Goal: Transaction & Acquisition: Register for event/course

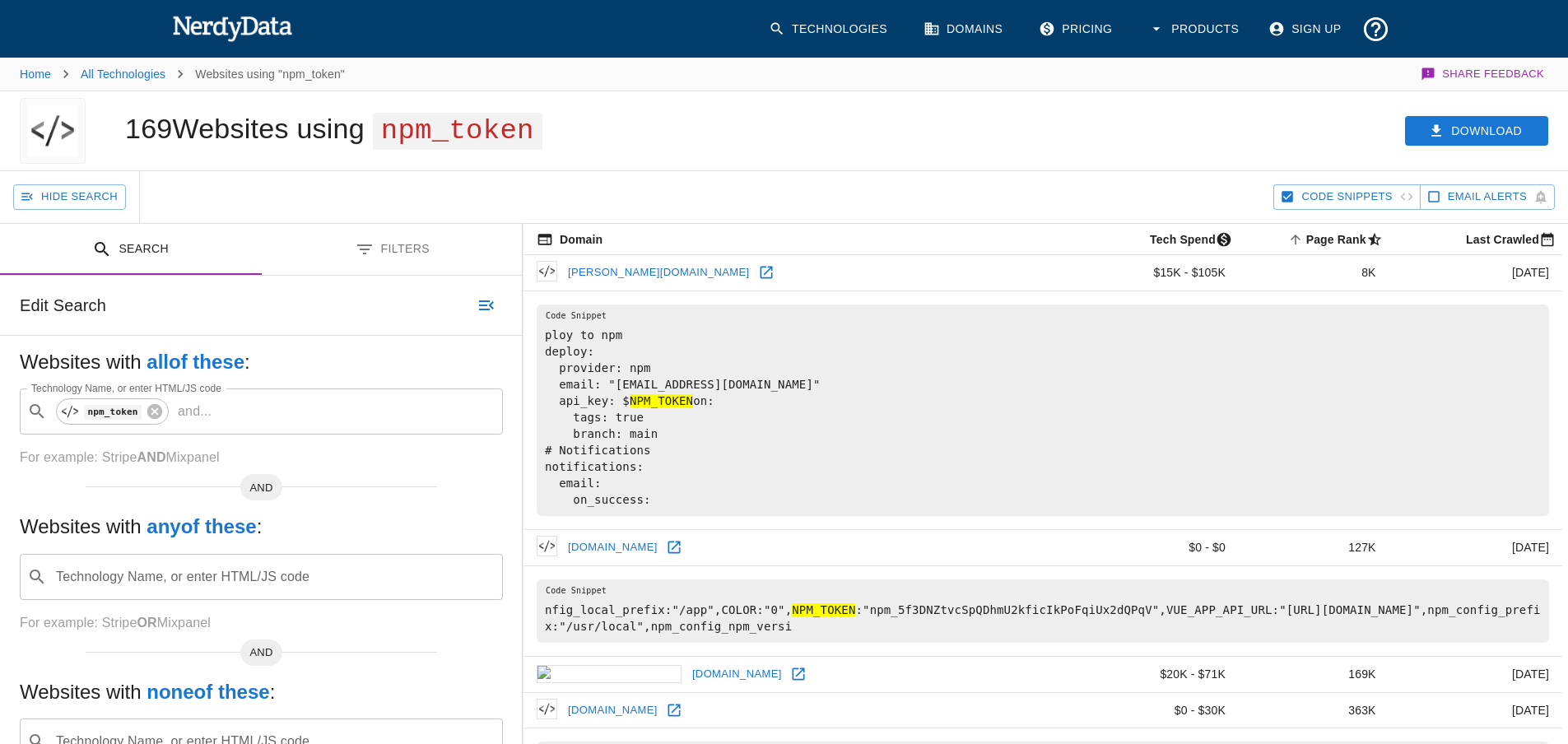
scroll to position [247, 0]
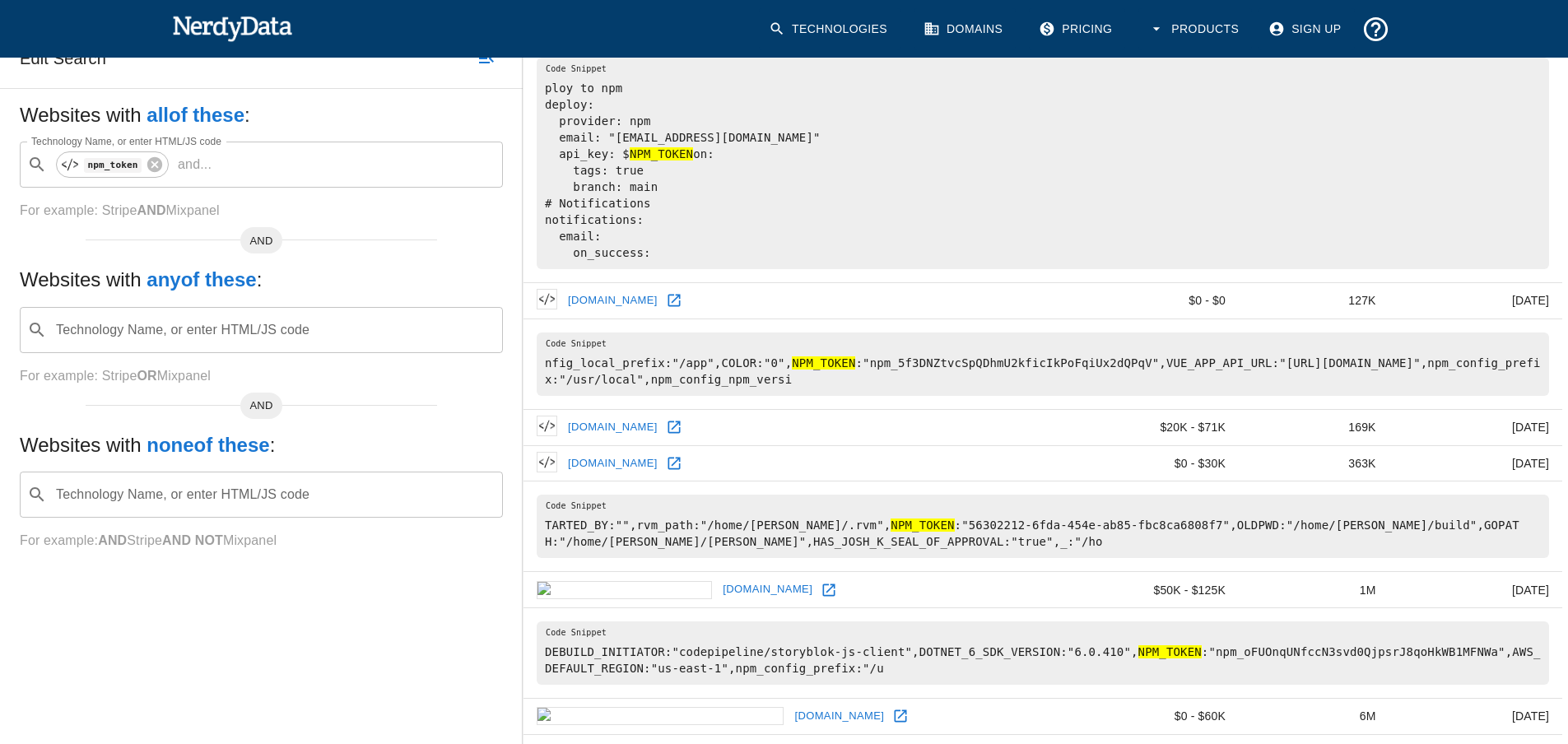
click at [718, 283] on td "ploy to npm deploy: provider: npm email: "[EMAIL_ADDRESS][DOMAIN_NAME]" api_key…" at bounding box center [1043, 162] width 1039 height 238
click at [672, 308] on icon at bounding box center [674, 300] width 17 height 17
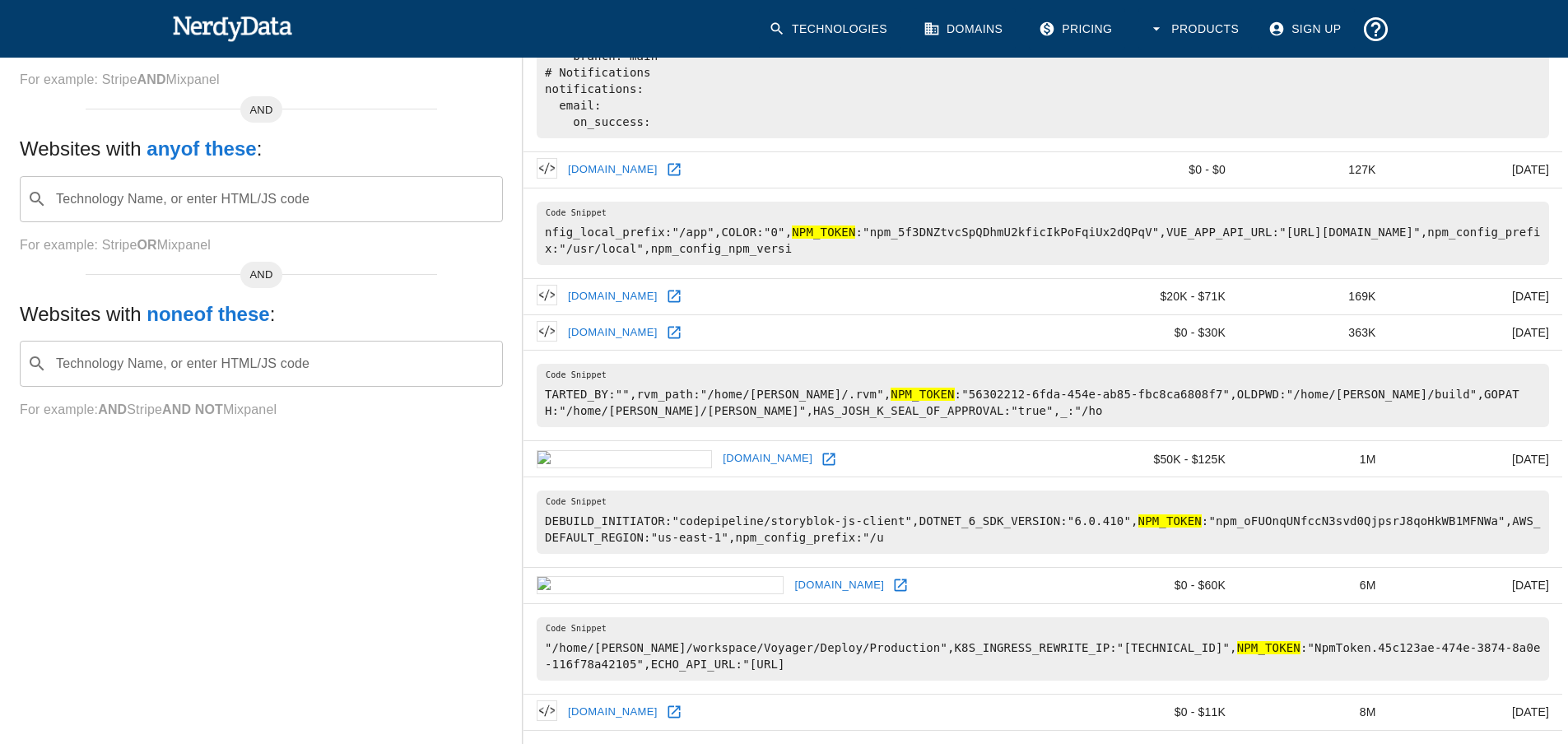
scroll to position [411, 0]
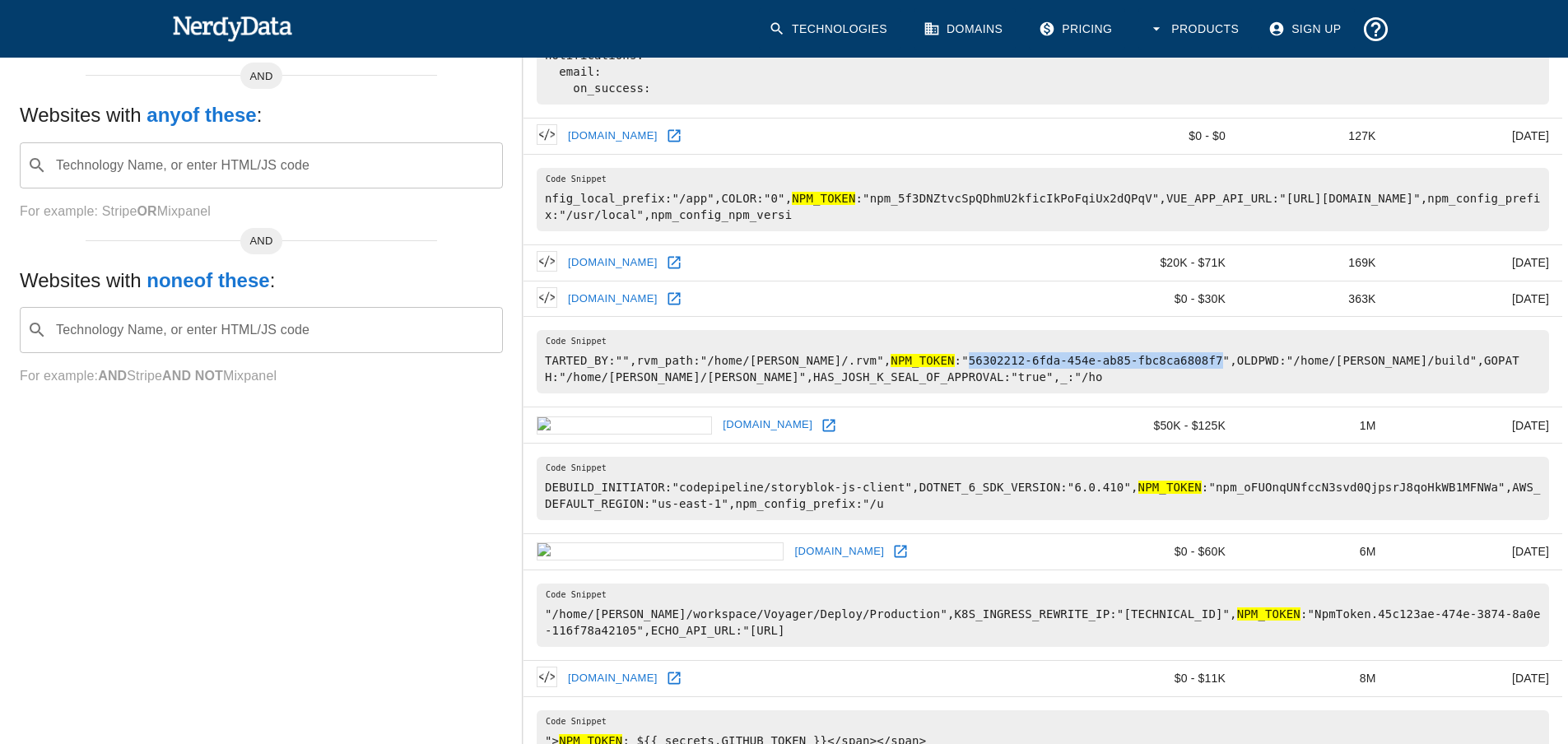
drag, startPoint x: 888, startPoint y: 375, endPoint x: 1119, endPoint y: 379, distance: 231.0
click at [1119, 379] on pre "TARTED_BY:"",rvm_path:"/home/[PERSON_NAME]/.rvm", NPM_TOKEN :"56302212-6fda-454…" at bounding box center [1043, 362] width 1012 height 63
copy pre "56302212-6fda-454e-ab85-fbc8ca6808f7"
click at [670, 337] on td "TARTED_BY:"",rvm_path:"/home/[PERSON_NAME]/.rvm", NPM_TOKEN :"56302212-6fda-454…" at bounding box center [1043, 363] width 1039 height 91
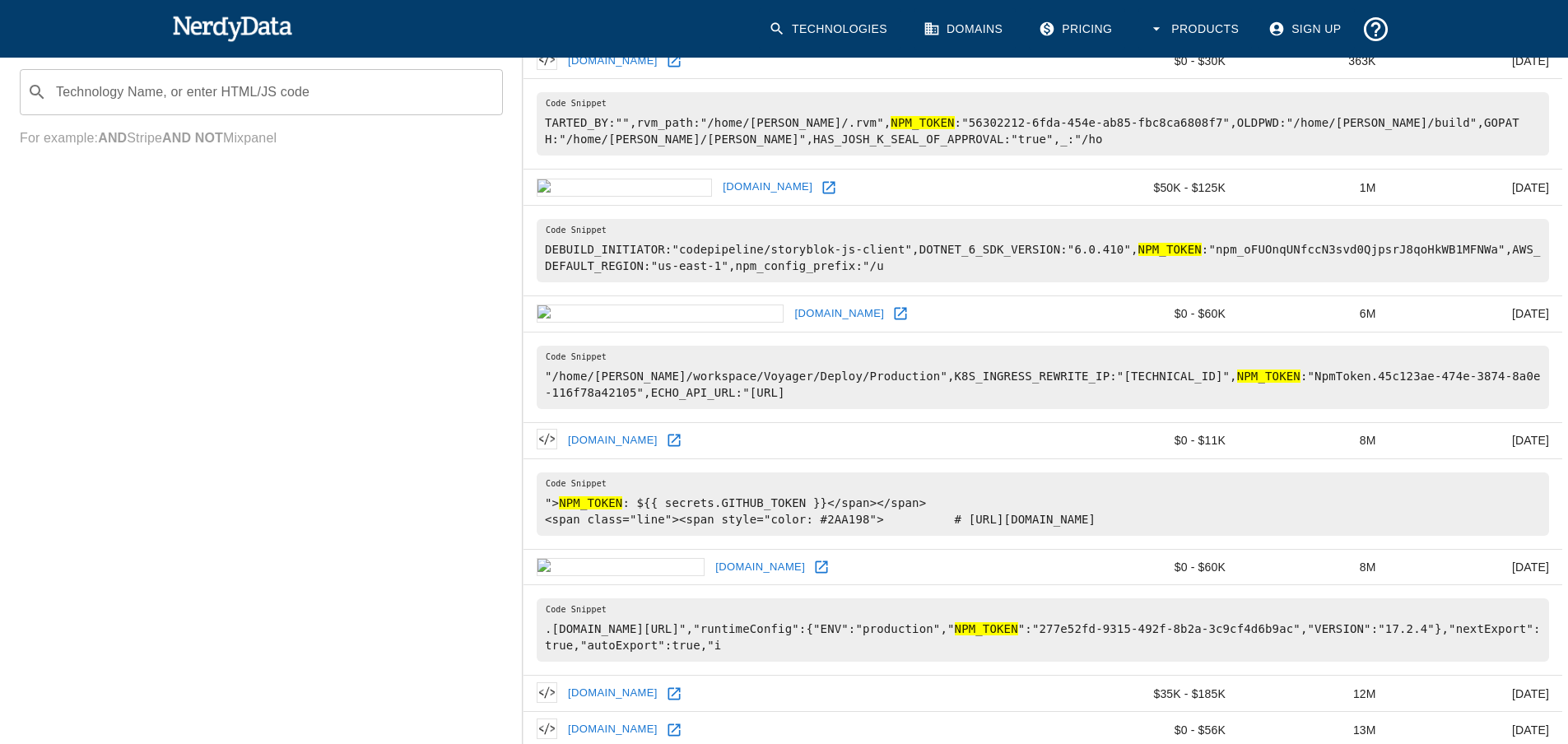
scroll to position [658, 0]
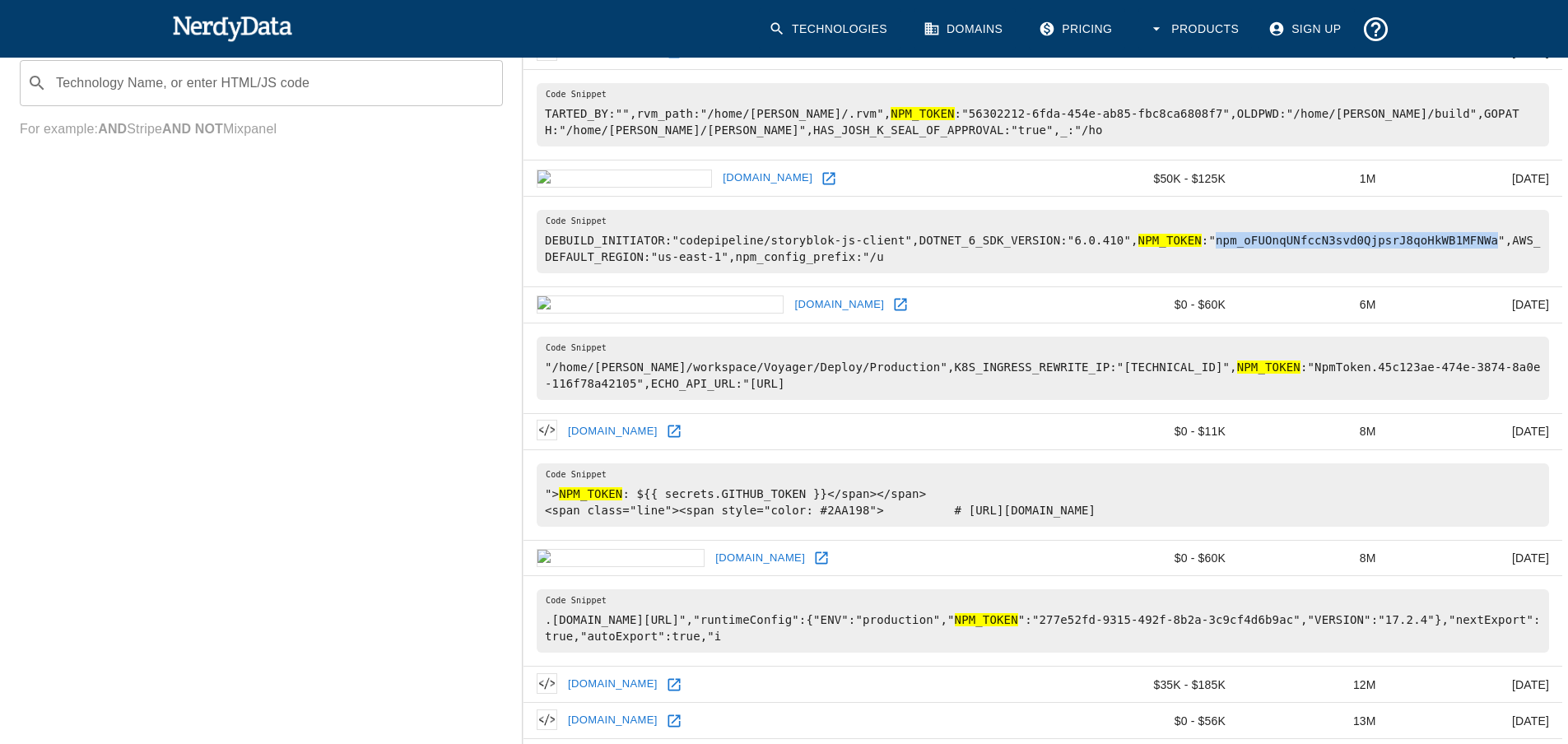
drag, startPoint x: 1158, startPoint y: 256, endPoint x: 1420, endPoint y: 253, distance: 262.0
click at [1420, 253] on pre "DEBUILD_INITIATOR:"codepipeline/storyblok-js-client",DOTNET_6_SDK_VERSION:"6.0.…" at bounding box center [1043, 241] width 1012 height 63
copy pre "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"
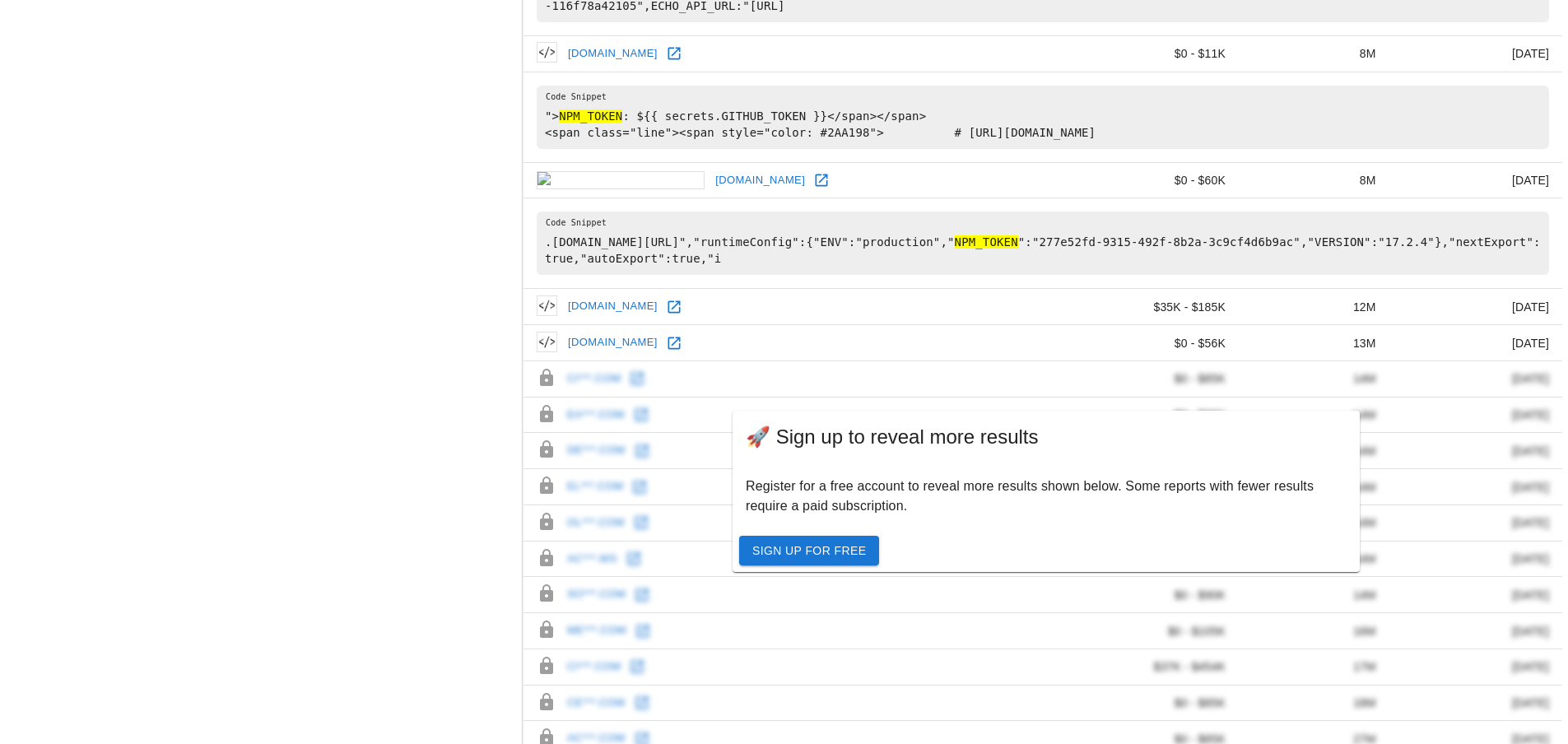
scroll to position [1070, 0]
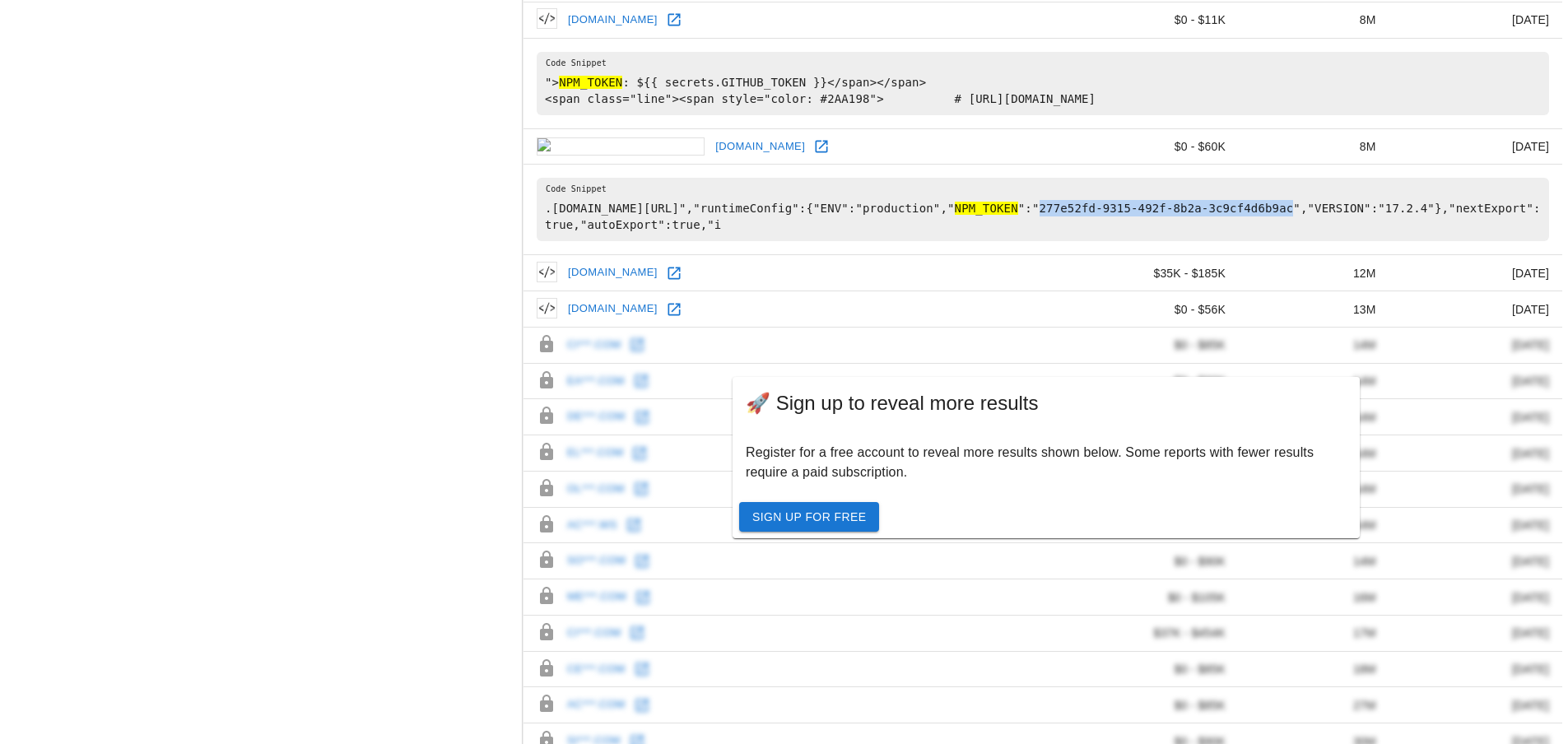
drag, startPoint x: 1146, startPoint y: 224, endPoint x: 1376, endPoint y: 224, distance: 230.0
click at [1376, 224] on pre ".[DOMAIN_NAME][URL]","runtimeConfig":{"ENV":"production"," NPM_TOKEN ":"277e52f…" at bounding box center [1043, 209] width 1012 height 63
copy pre "277e52fd-9315-492f-8b2a-3c9cf4d6b9ac"
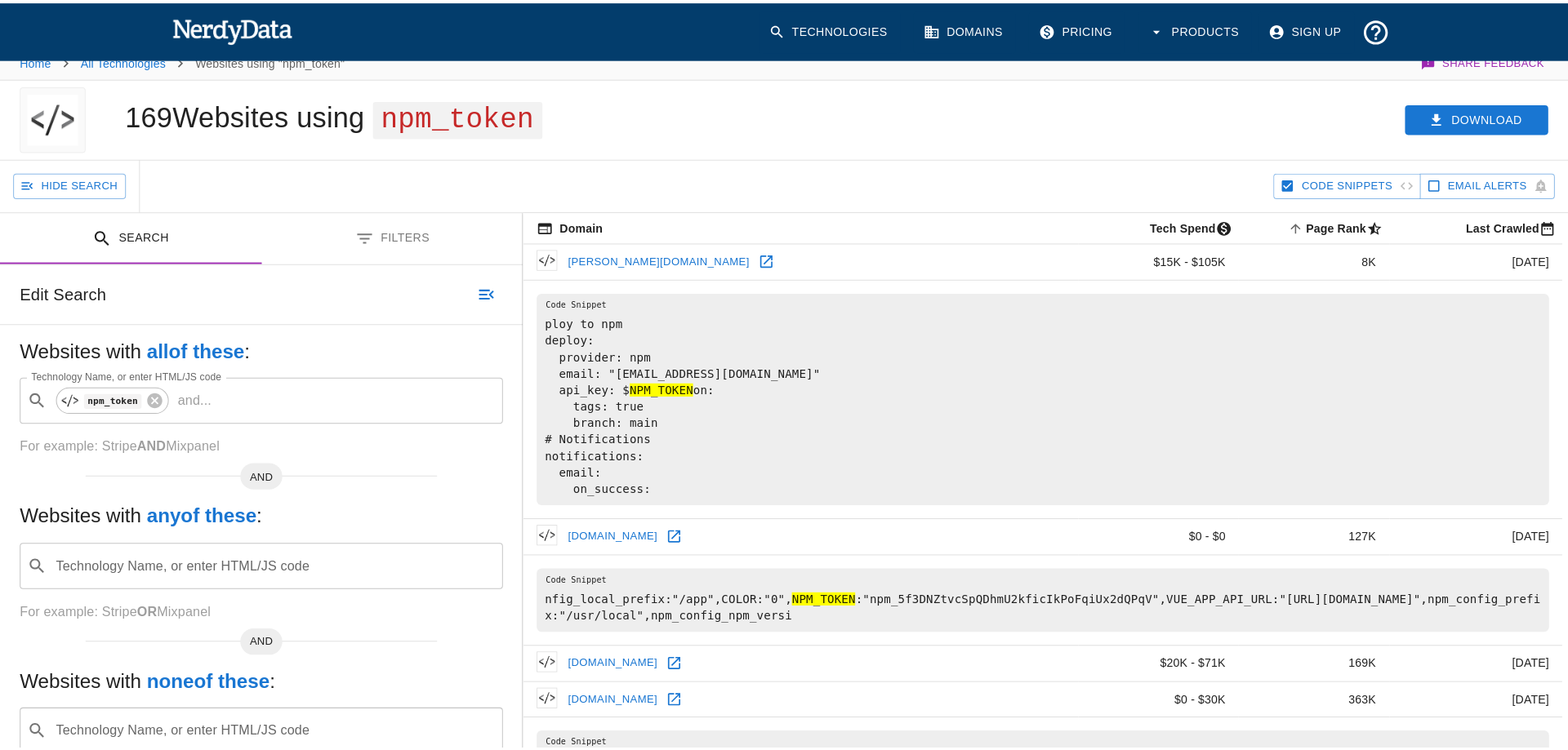
scroll to position [0, 0]
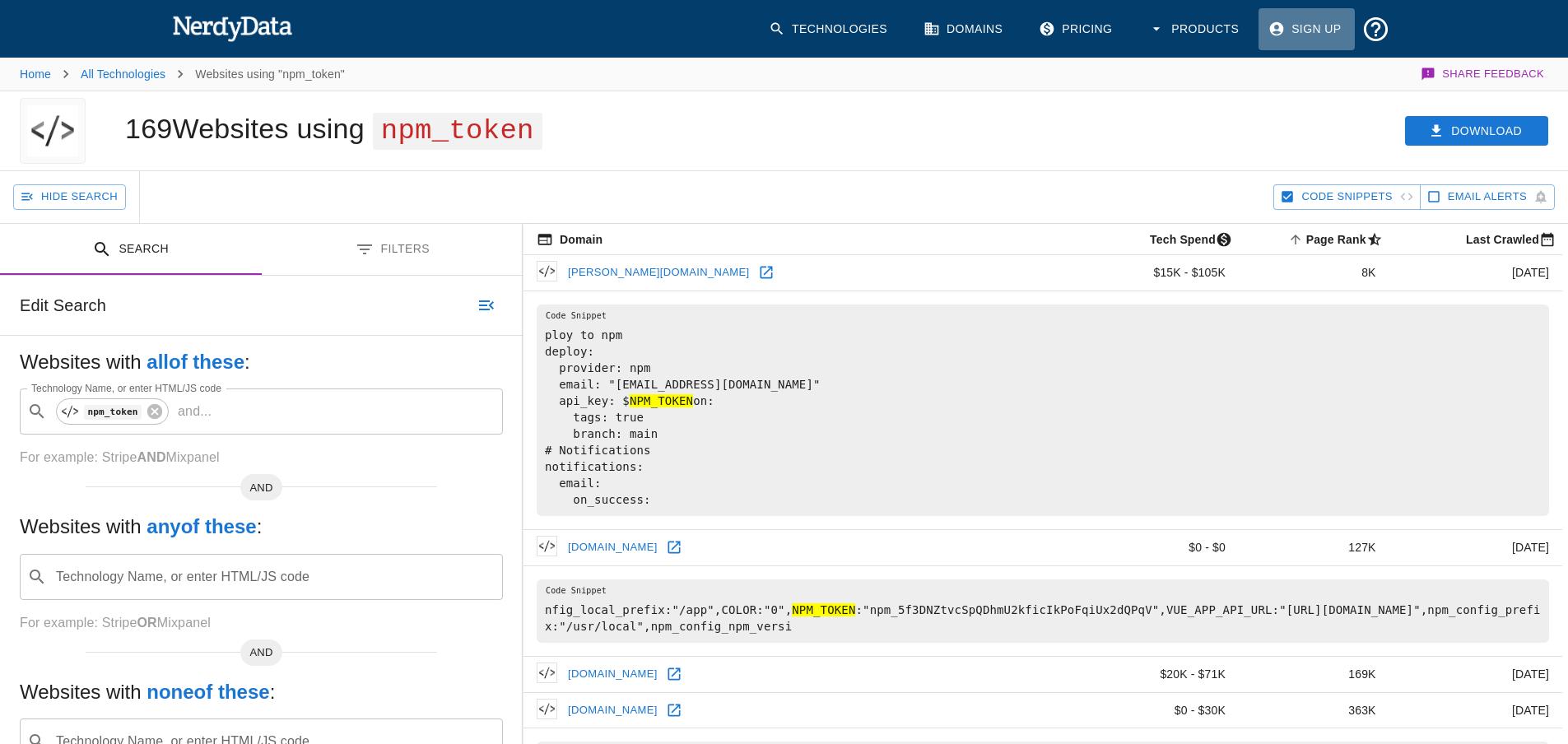
click at [1323, 27] on link "Sign Up" at bounding box center [1306, 29] width 96 height 41
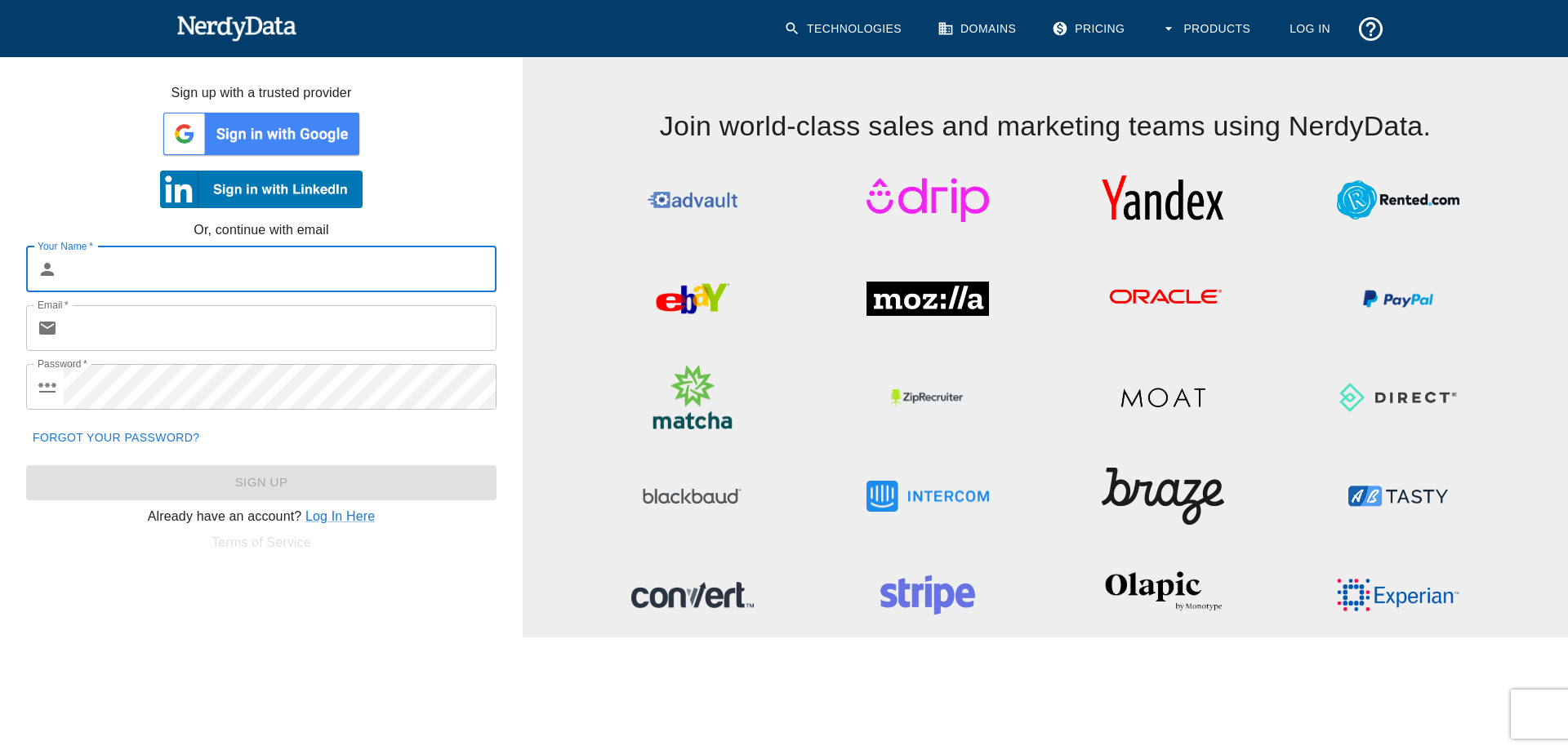
paste input "[EMAIL_ADDRESS][DOMAIN_NAME]"
click at [188, 315] on input "Email   *" at bounding box center [279, 327] width 432 height 46
click at [201, 294] on div "Email   * ​ Email   *" at bounding box center [254, 322] width 483 height 59
drag, startPoint x: 103, startPoint y: 275, endPoint x: 324, endPoint y: 266, distance: 221.2
click at [324, 266] on input "[EMAIL_ADDRESS][DOMAIN_NAME]" at bounding box center [279, 269] width 432 height 46
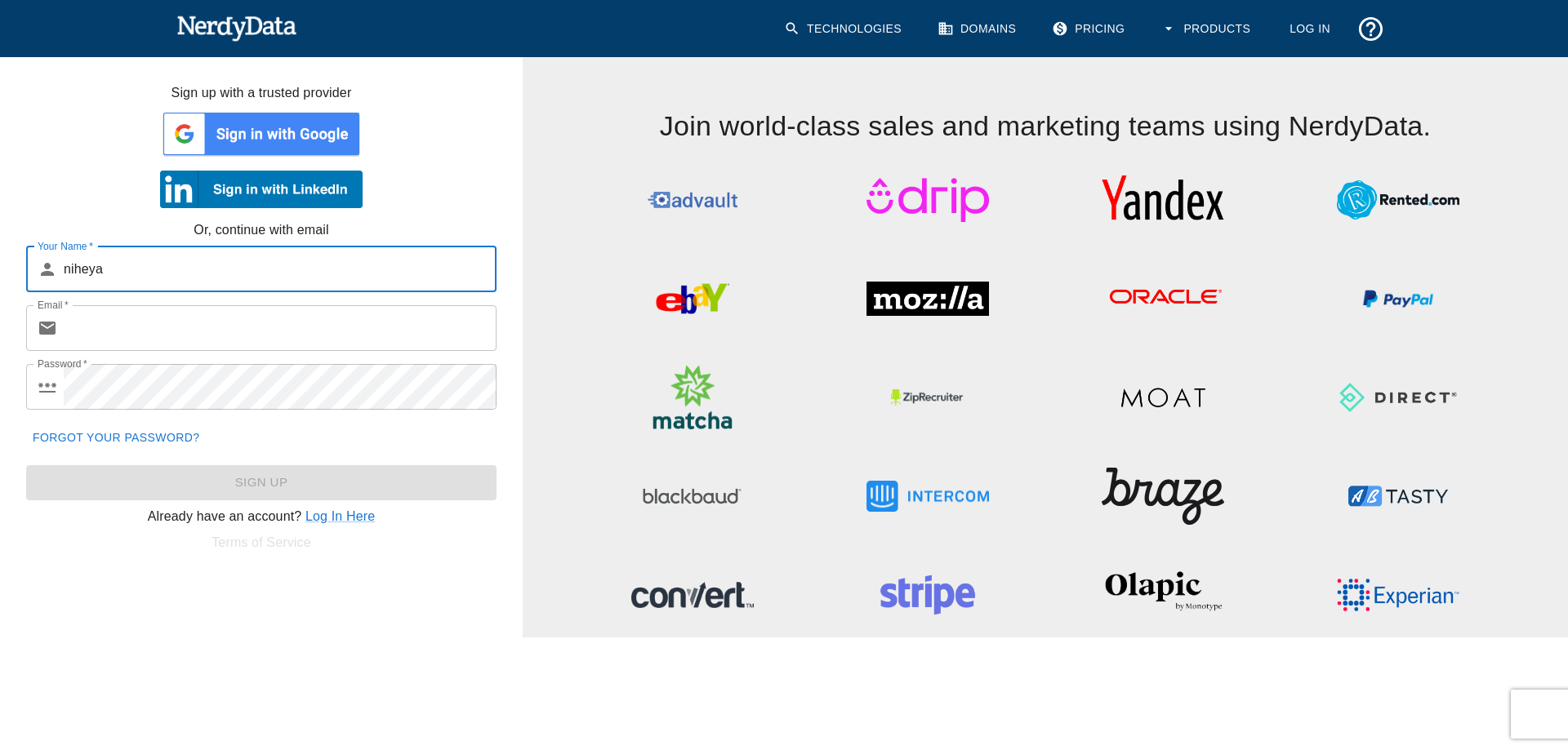
type input "niheya"
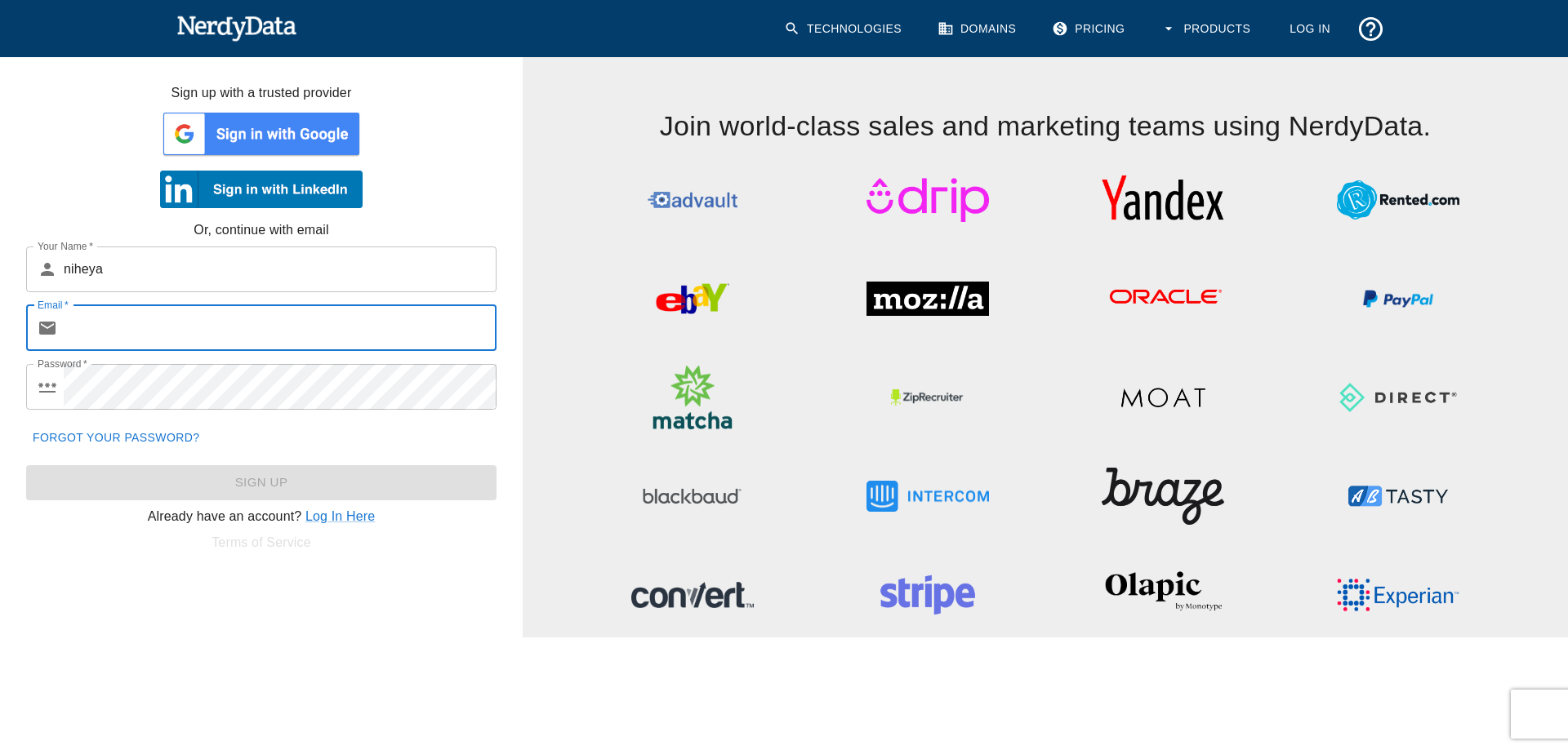
click at [220, 310] on input "Email   *" at bounding box center [279, 327] width 432 height 46
paste input "[EMAIL_ADDRESS][DOMAIN_NAME]"
type input "[EMAIL_ADDRESS][DOMAIN_NAME]"
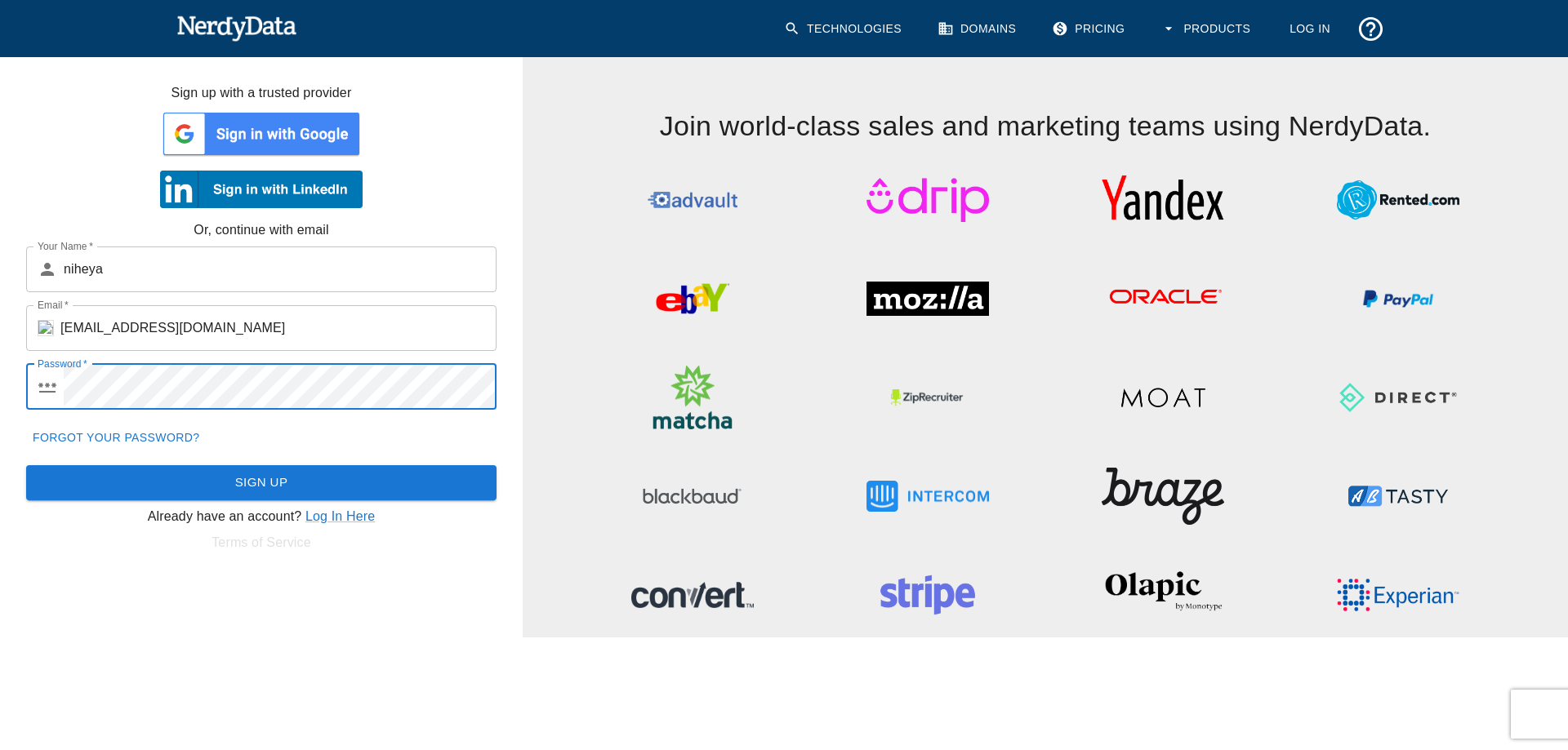
click at [26, 466] on button "Sign Up" at bounding box center [262, 482] width 471 height 34
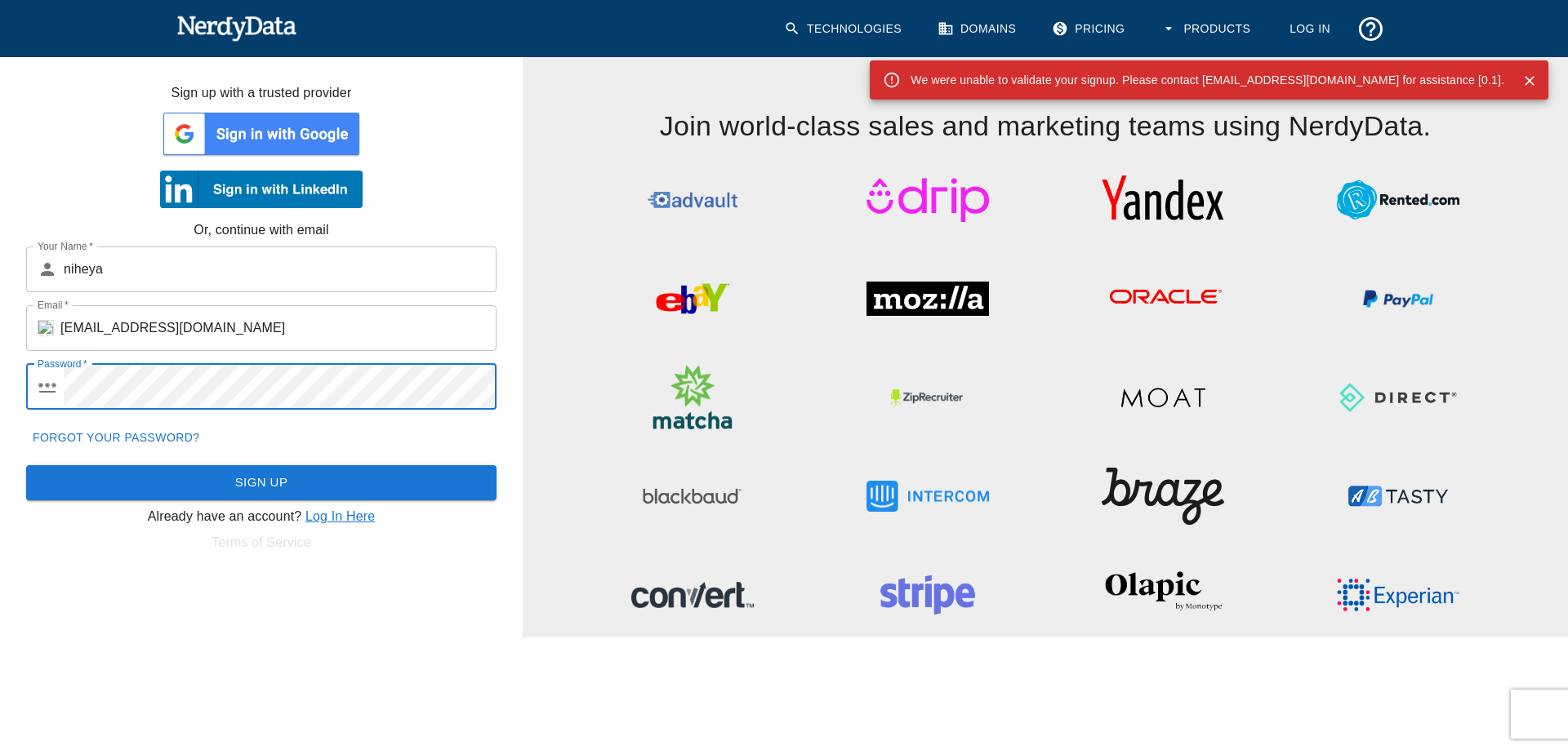
click at [341, 523] on link "Log In Here" at bounding box center [339, 517] width 70 height 14
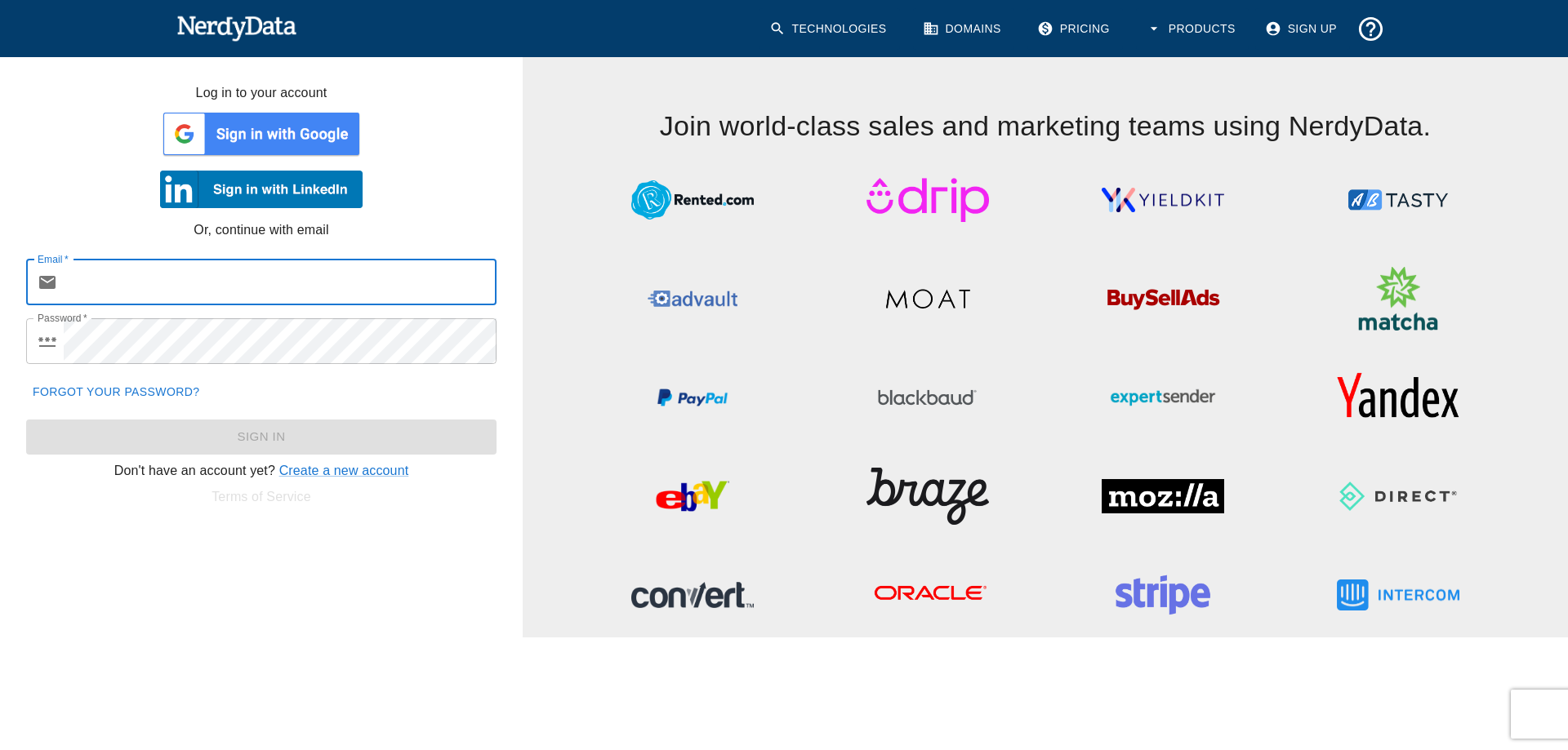
type input "[PERSON_NAME][EMAIL_ADDRESS][DOMAIN_NAME]"
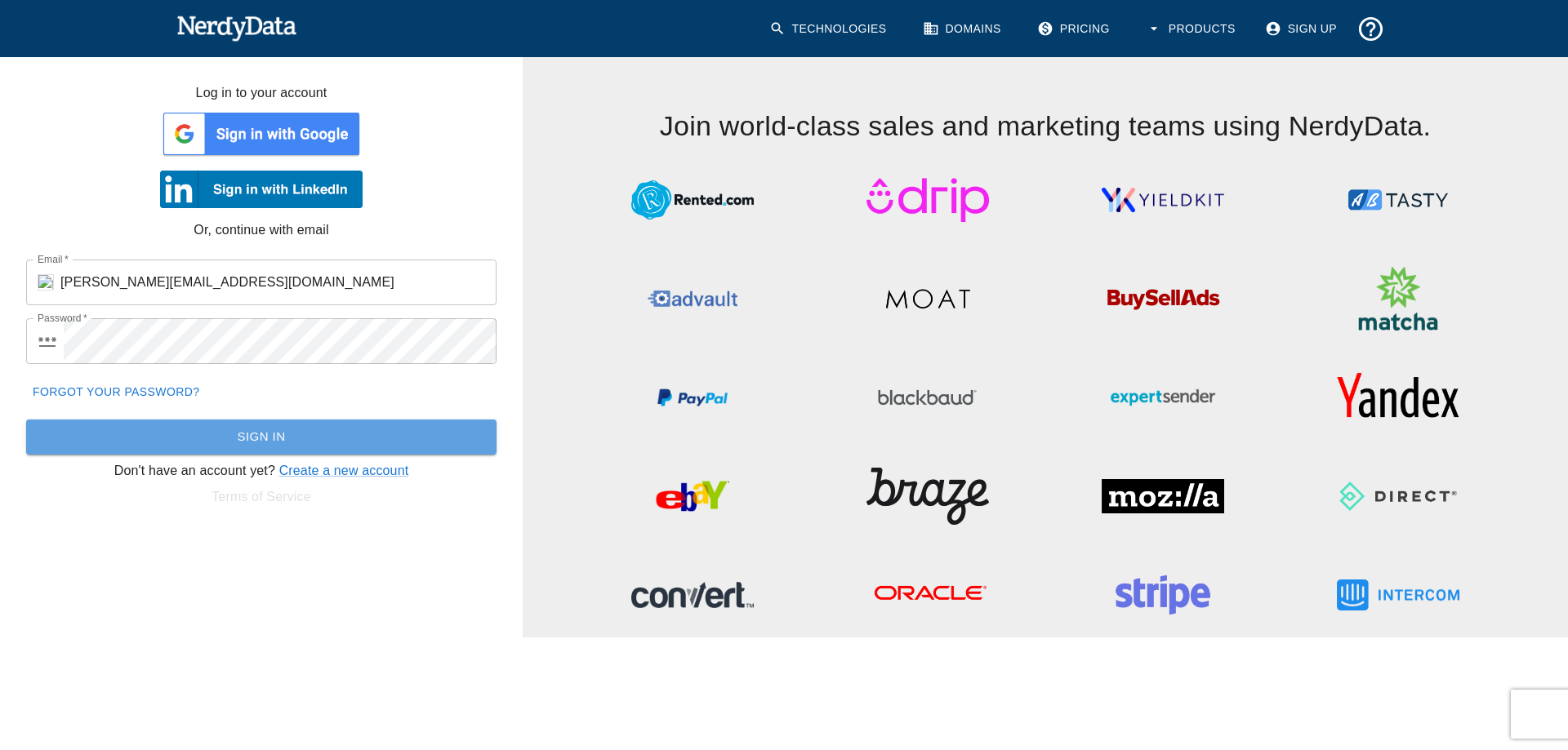
click at [226, 435] on button "Sign In" at bounding box center [262, 436] width 471 height 34
